Goal: Task Accomplishment & Management: Manage account settings

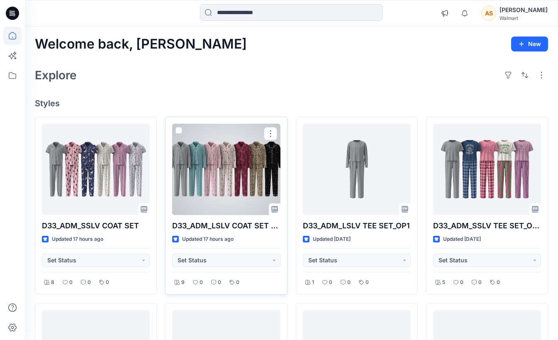
click at [236, 189] on div at bounding box center [226, 169] width 108 height 91
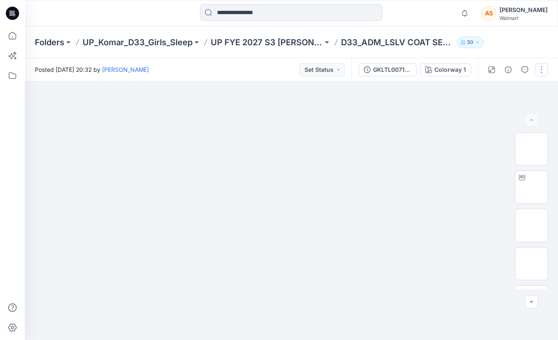
click at [545, 72] on button "button" at bounding box center [540, 69] width 13 height 13
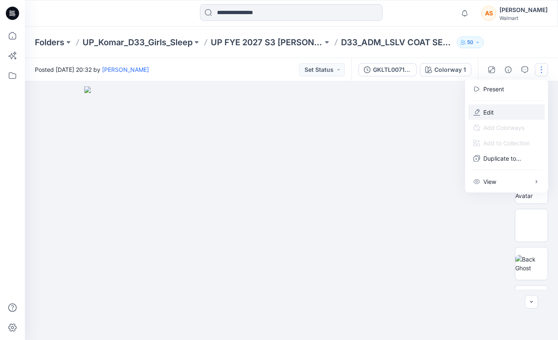
click at [512, 115] on button "Edit" at bounding box center [506, 111] width 76 height 15
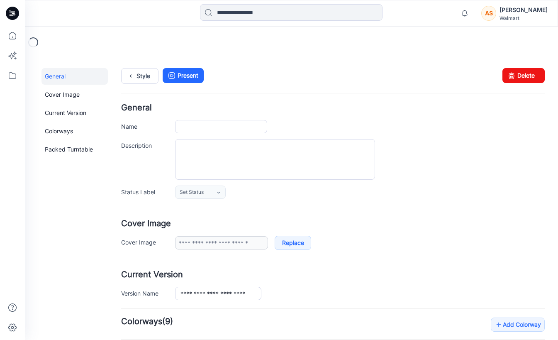
type input "**********"
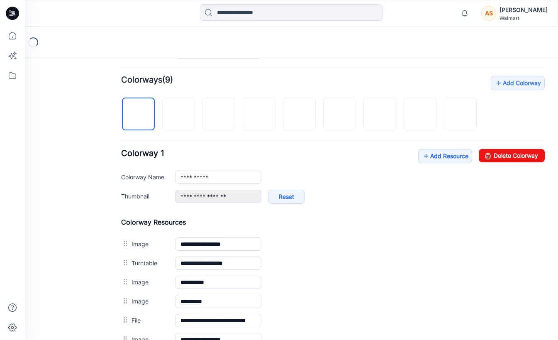
scroll to position [242, 0]
click at [460, 114] on img at bounding box center [460, 114] width 0 height 0
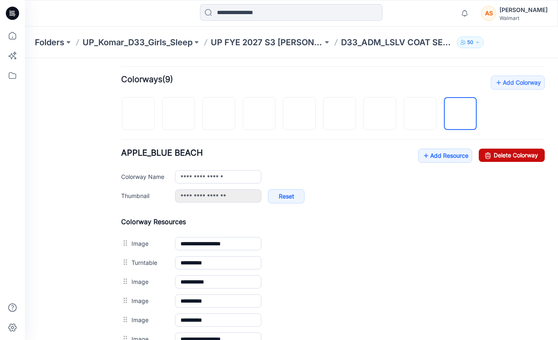
click at [519, 157] on link "Delete Colorway" at bounding box center [511, 154] width 66 height 13
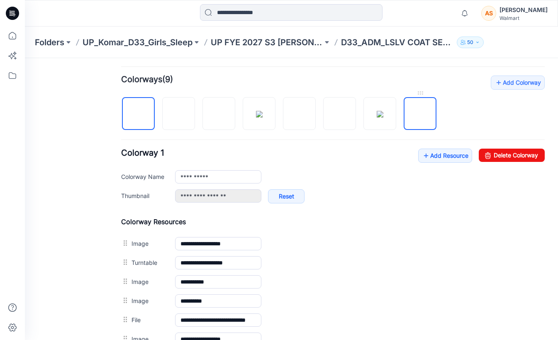
click at [420, 114] on img at bounding box center [420, 114] width 0 height 0
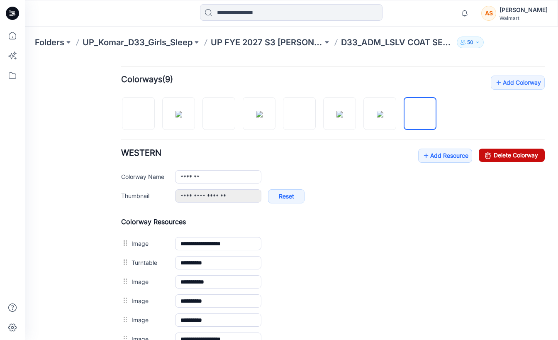
click at [505, 160] on link "Delete Colorway" at bounding box center [511, 154] width 66 height 13
type input "**********"
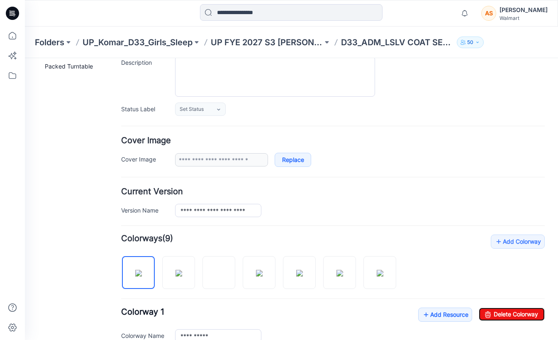
scroll to position [0, 0]
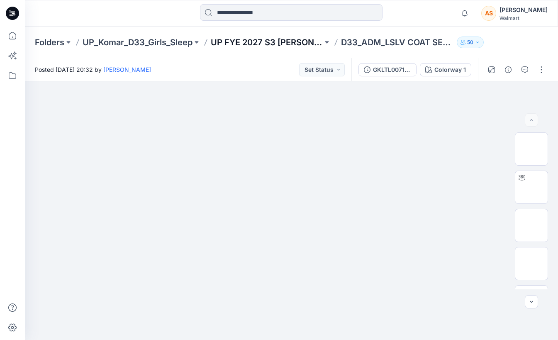
click at [252, 42] on p "UP FYE 2027 S3 [PERSON_NAME] D33 Girls Sleep" at bounding box center [267, 42] width 112 height 12
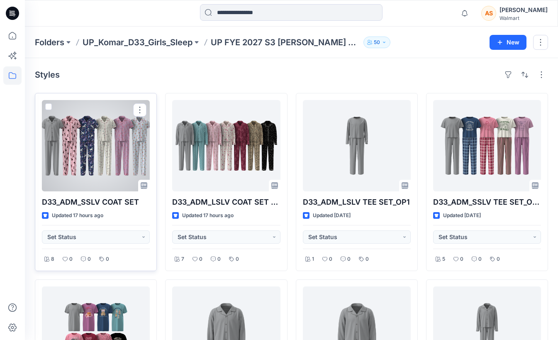
click at [114, 144] on div at bounding box center [96, 145] width 108 height 91
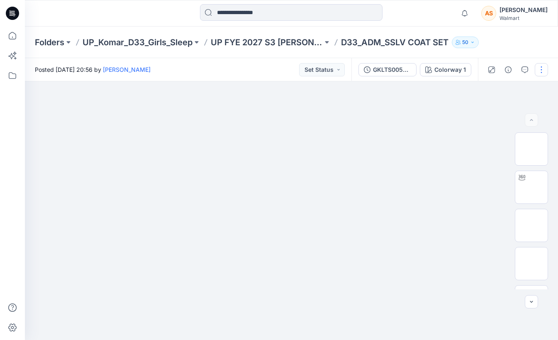
click at [539, 72] on button "button" at bounding box center [540, 69] width 13 height 13
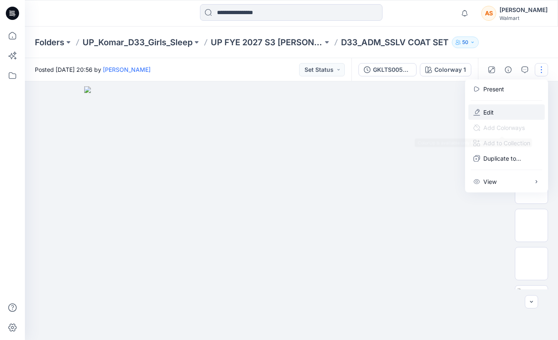
click at [504, 112] on button "Edit" at bounding box center [506, 111] width 76 height 15
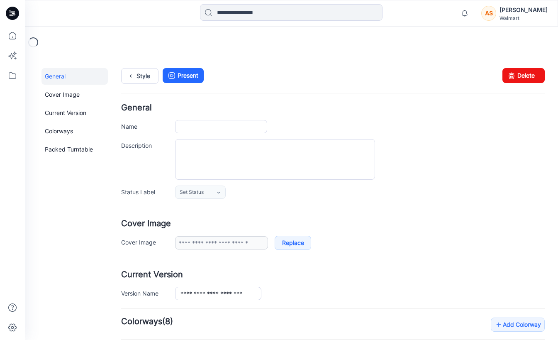
type input "**********"
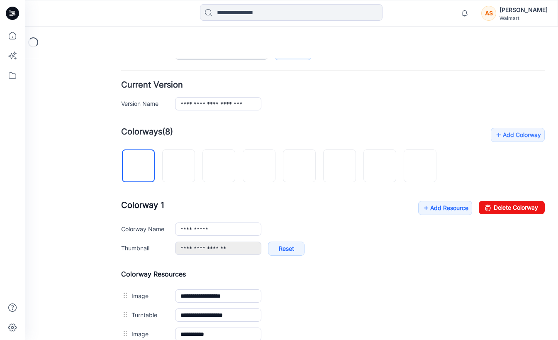
scroll to position [191, 0]
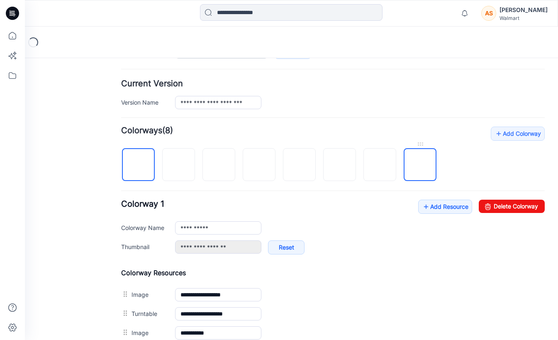
click at [420, 165] on img at bounding box center [420, 165] width 0 height 0
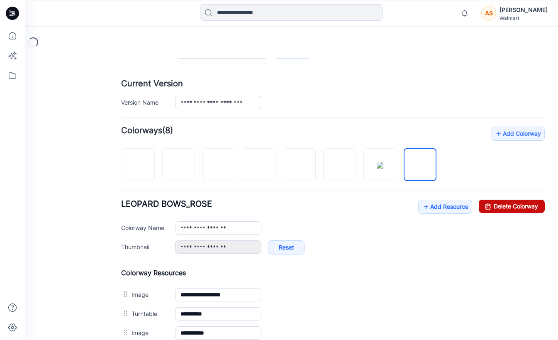
click at [503, 208] on link "Delete Colorway" at bounding box center [511, 205] width 66 height 13
click at [381, 168] on img at bounding box center [379, 165] width 7 height 7
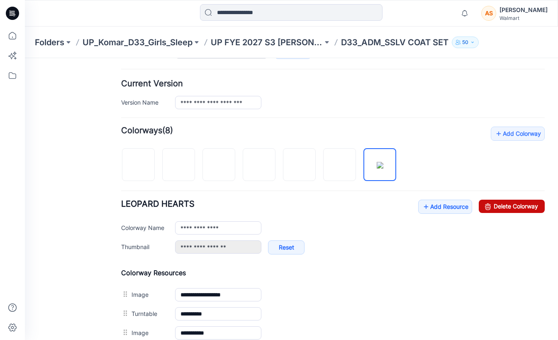
click at [503, 206] on link "Delete Colorway" at bounding box center [511, 205] width 66 height 13
type input "**********"
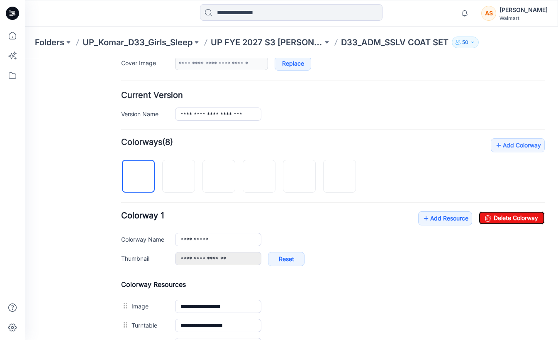
scroll to position [0, 0]
